Goal: Information Seeking & Learning: Learn about a topic

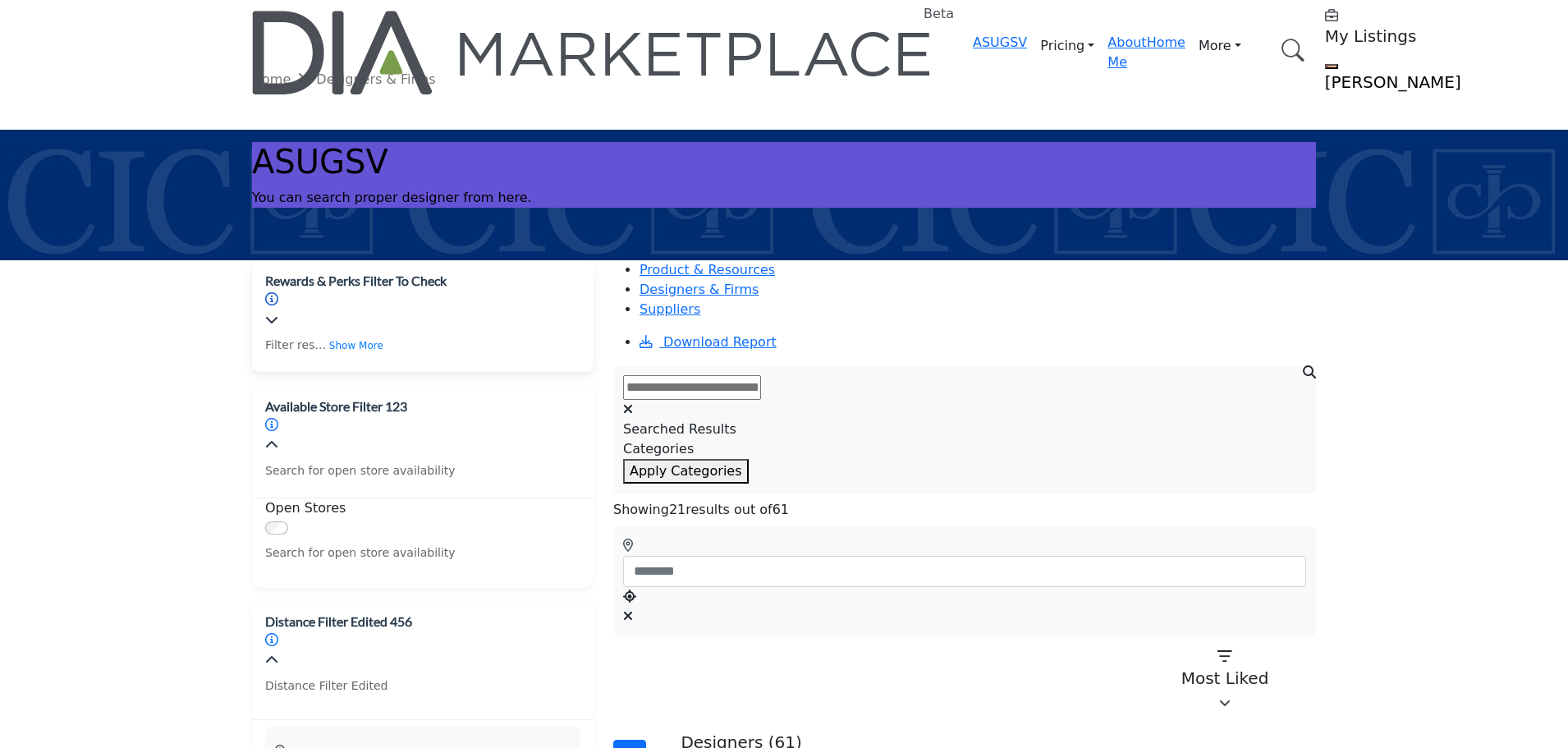
click at [279, 292] on icon "Information about Rewards & Perks Filter To Check" at bounding box center [272, 299] width 13 height 13
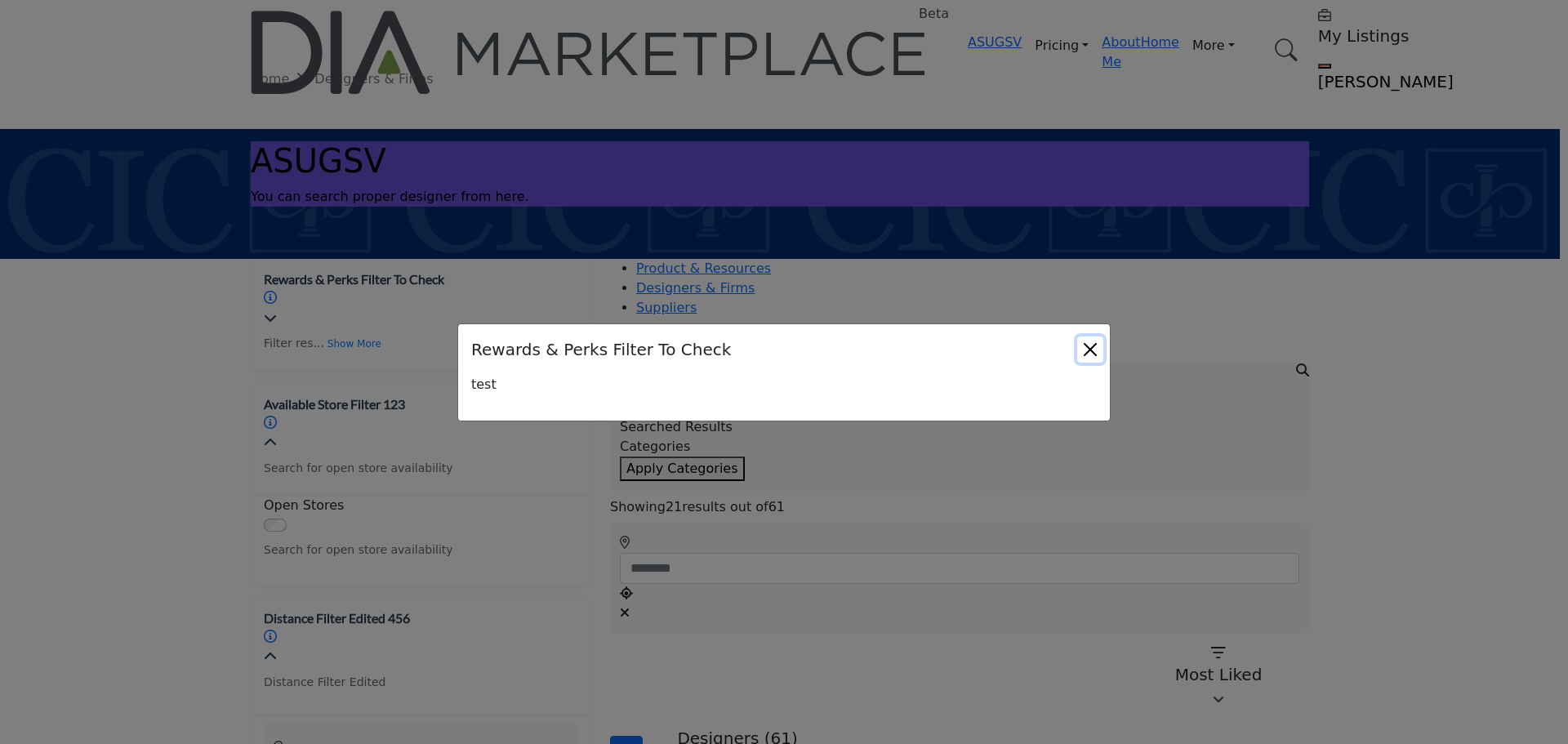
click at [1094, 349] on button "Close" at bounding box center [1091, 350] width 26 height 26
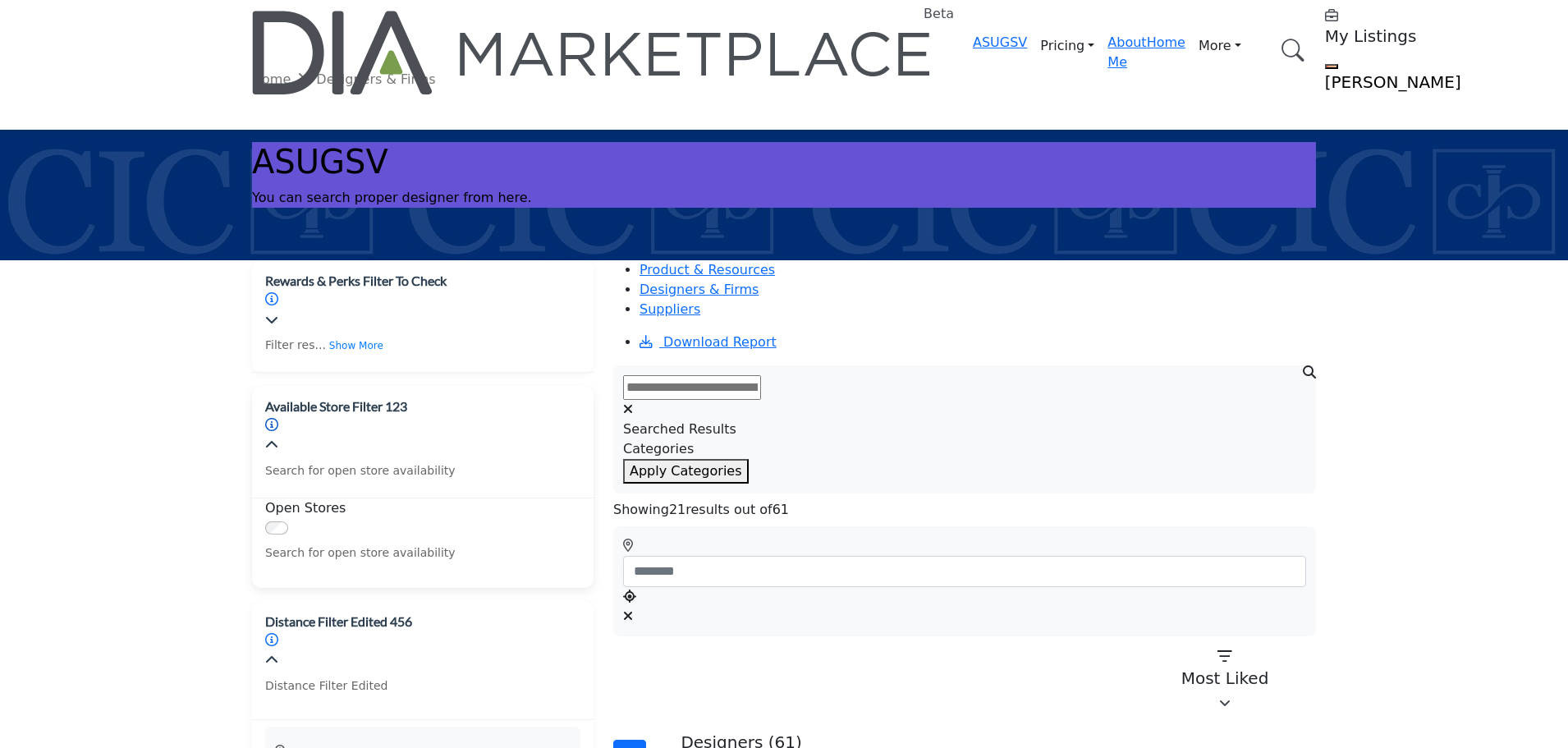
click at [279, 418] on icon "Information about Available Store Filter 123" at bounding box center [272, 424] width 13 height 13
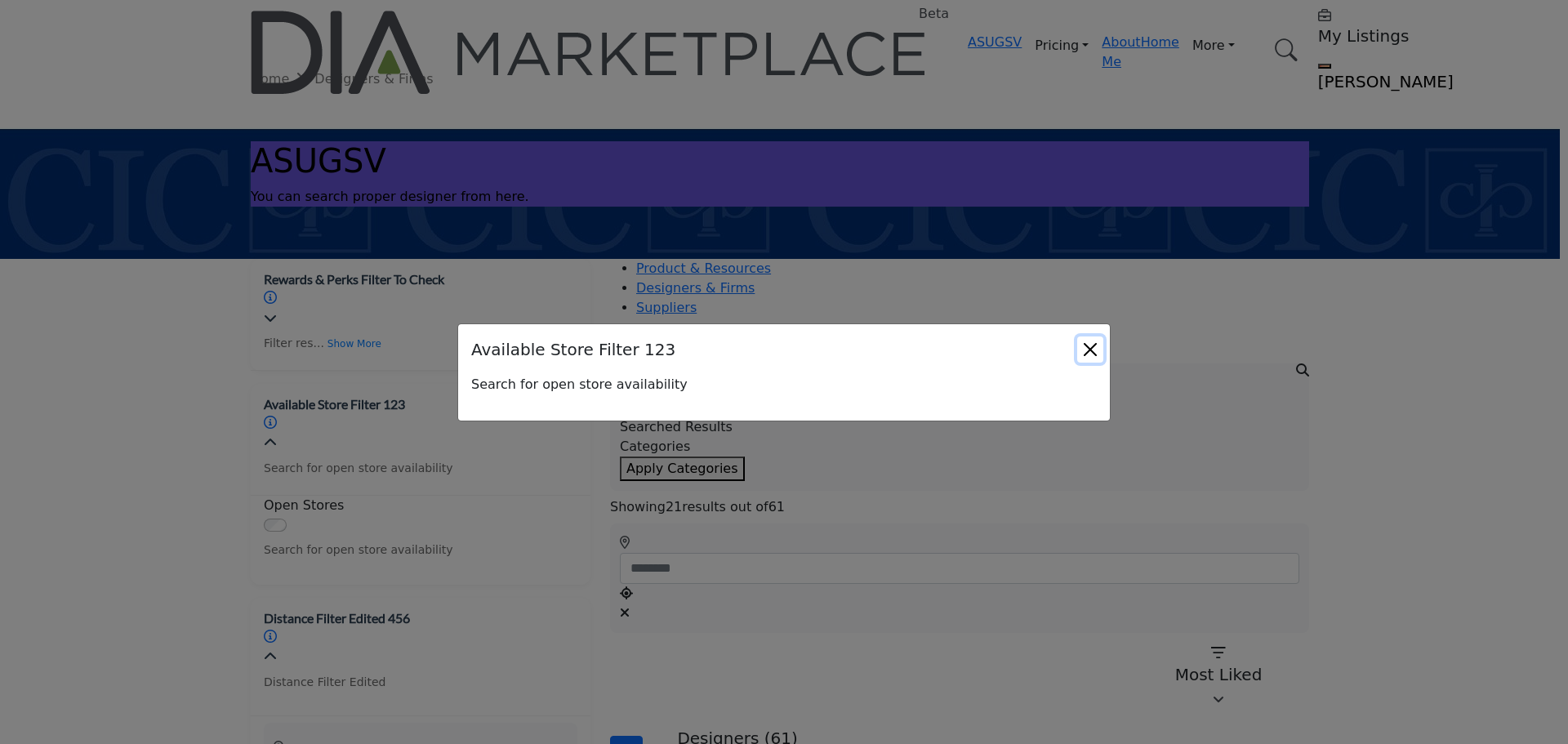
click at [1092, 354] on button "Close" at bounding box center [1091, 350] width 26 height 26
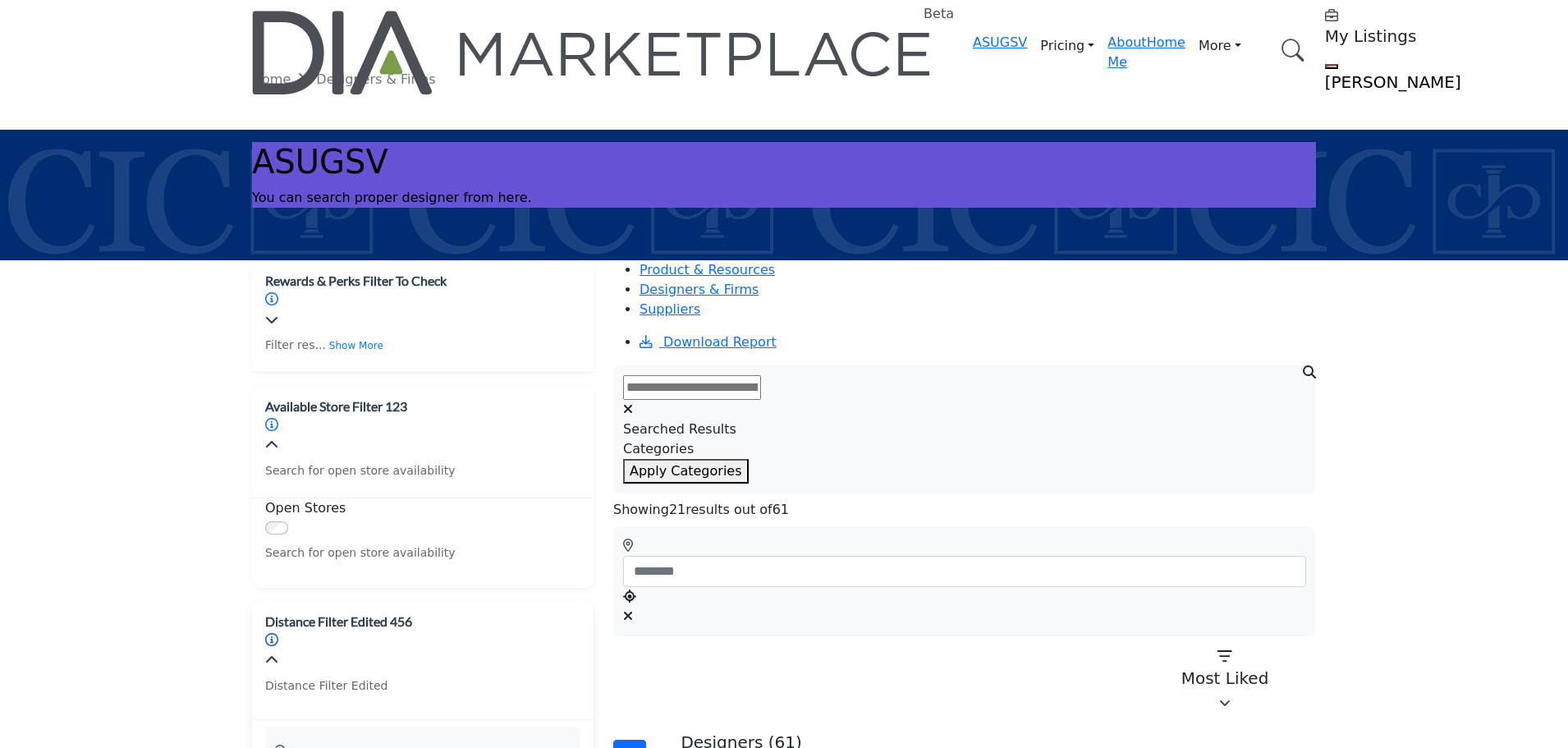
click at [279, 633] on icon "Information about Distance Filter Edited 456" at bounding box center [272, 640] width 13 height 13
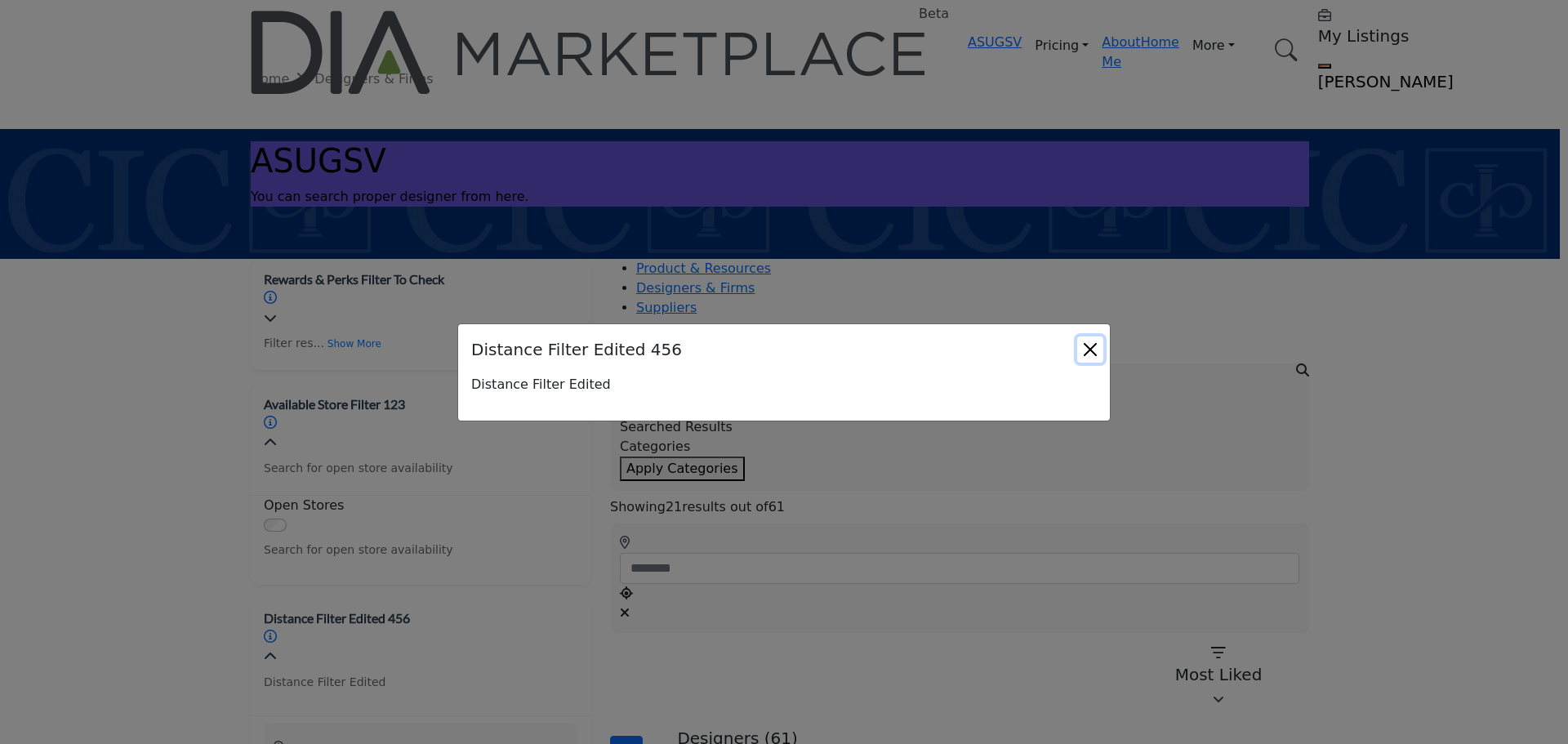
click at [1086, 356] on button "Close" at bounding box center [1091, 350] width 26 height 26
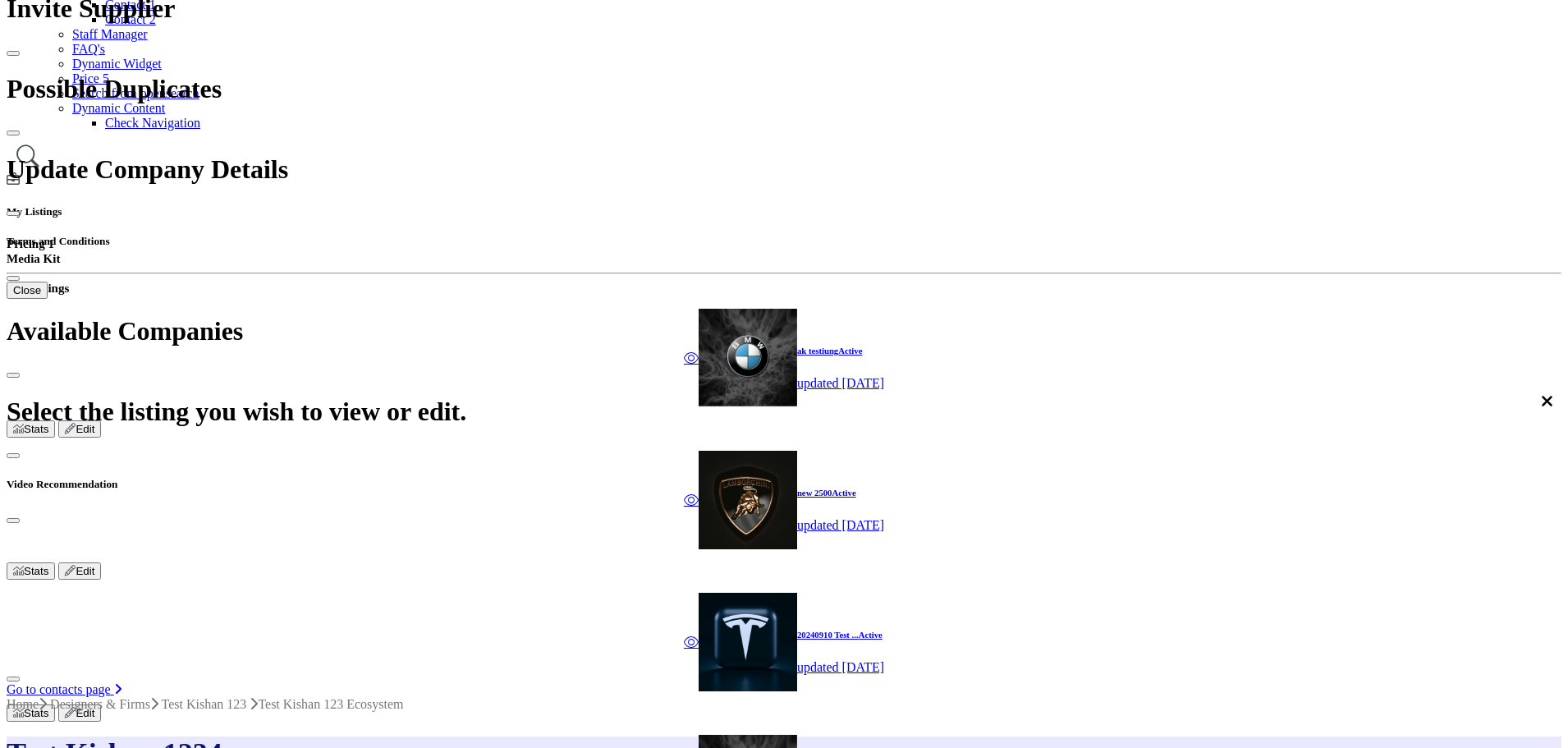
scroll to position [329, 0]
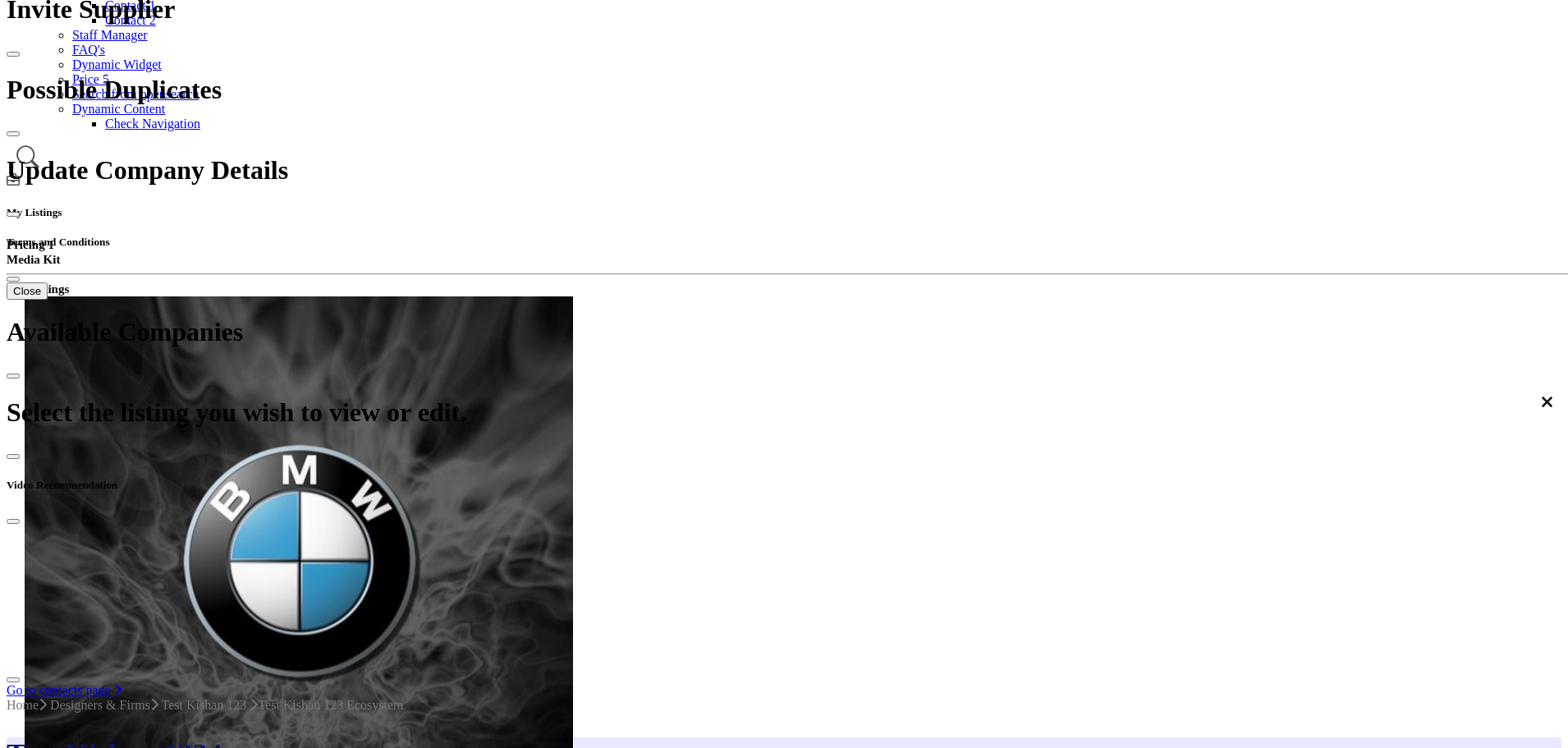
scroll to position [328, 0]
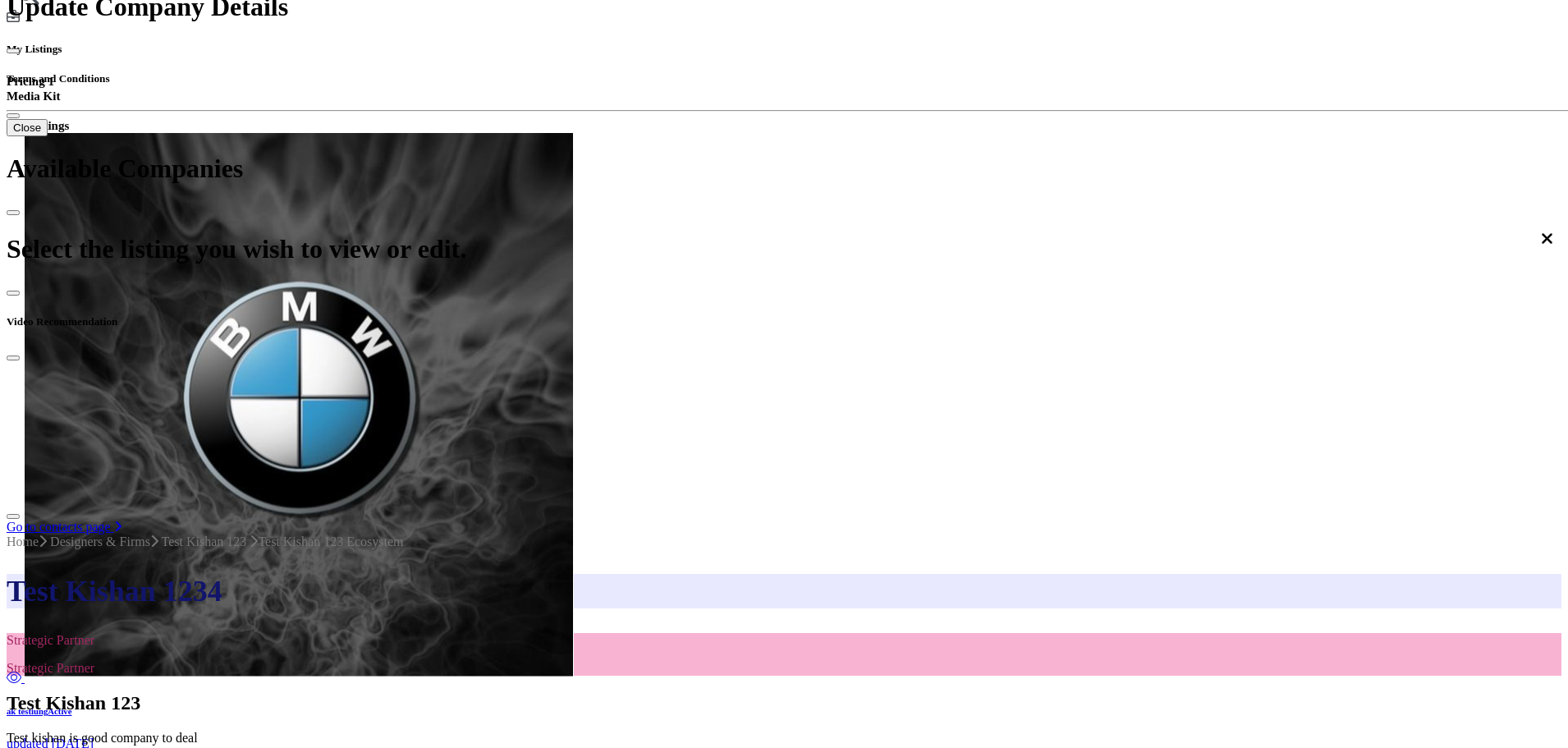
scroll to position [493, 0]
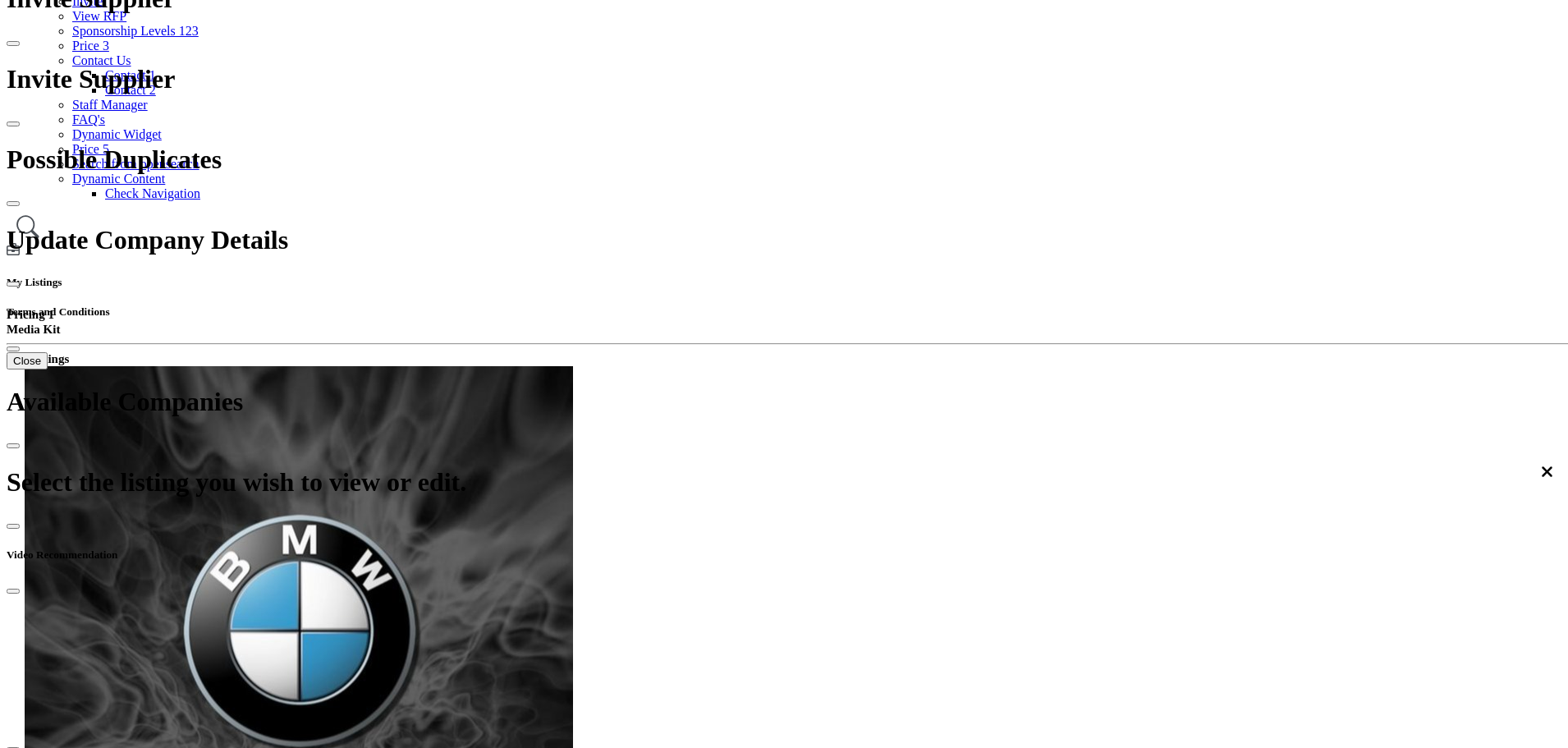
scroll to position [246, 0]
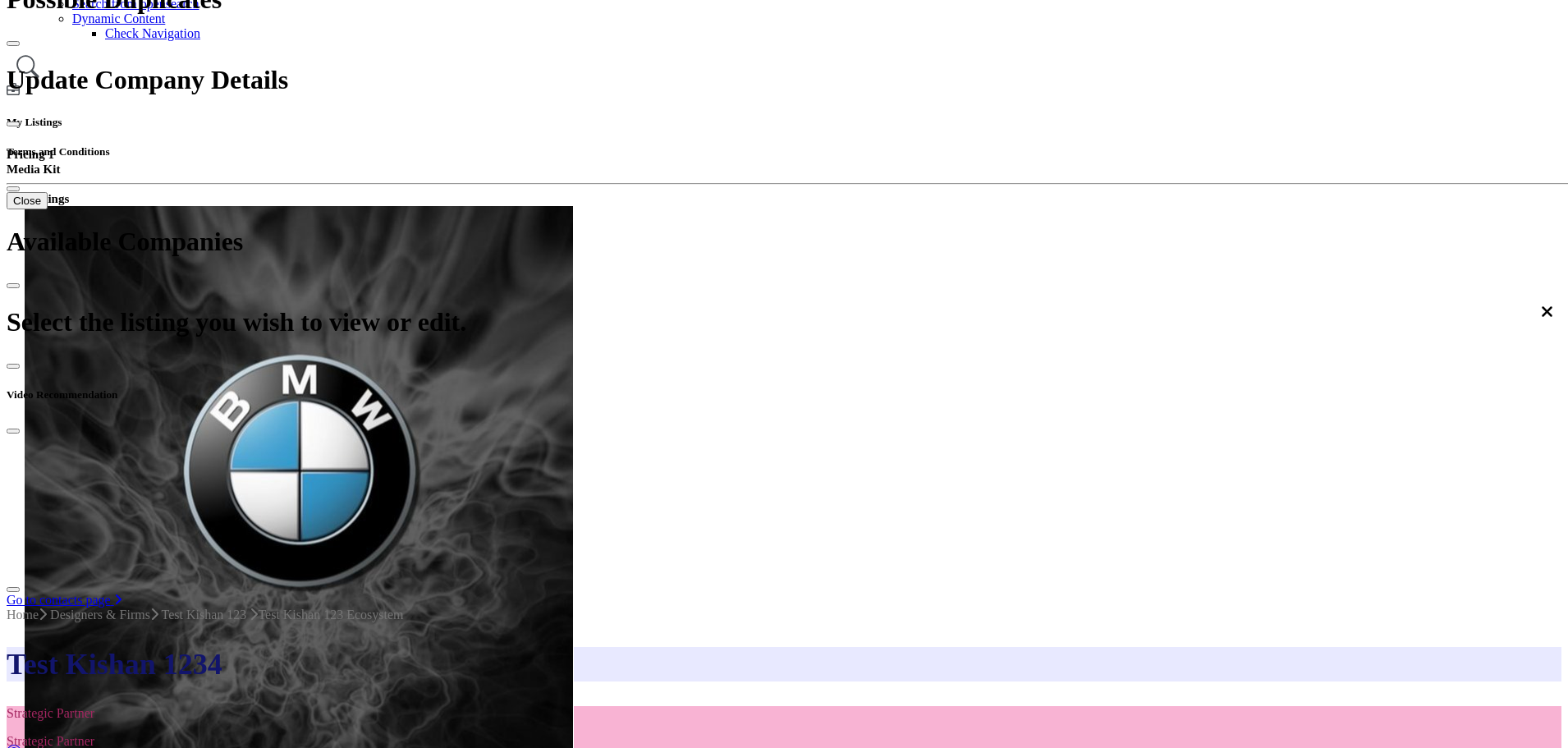
scroll to position [493, 0]
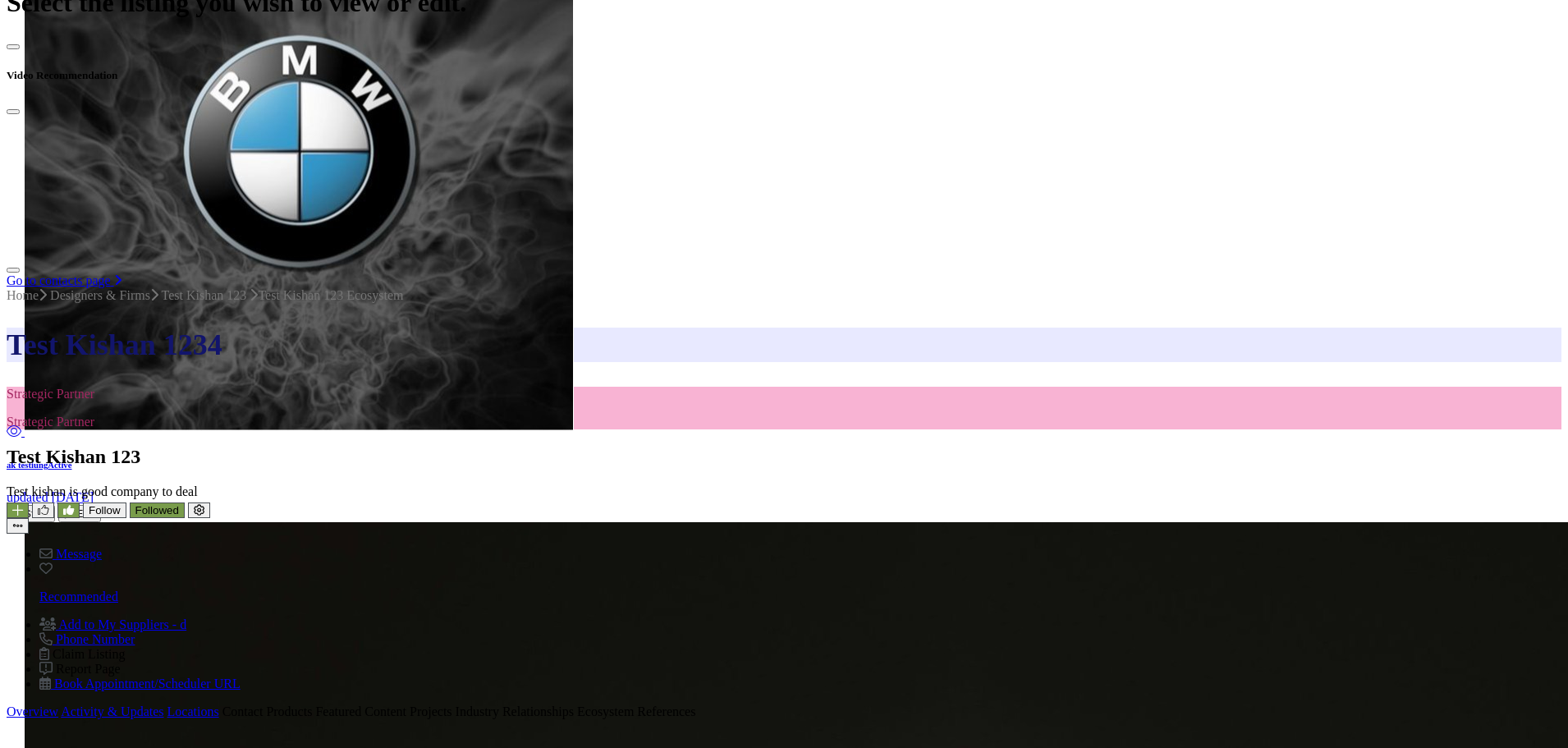
scroll to position [739, 0]
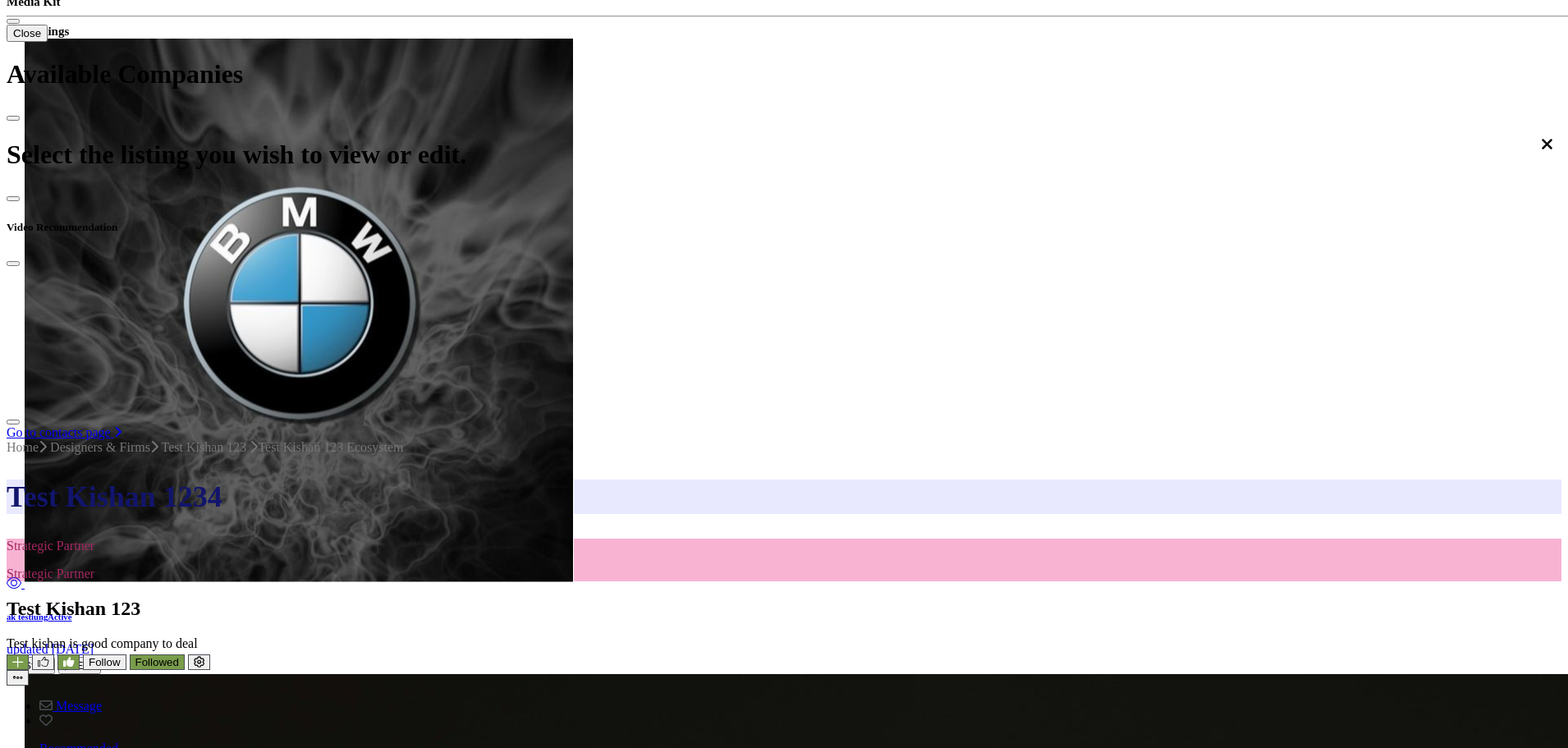
scroll to position [493, 0]
